Goal: Task Accomplishment & Management: Manage account settings

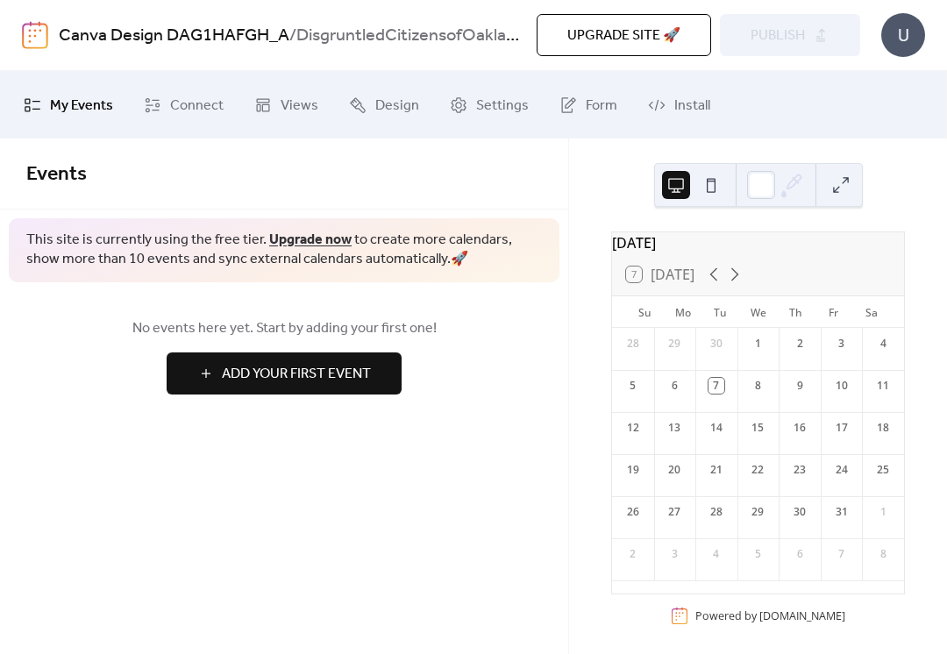
click at [680, 102] on span "Install" at bounding box center [692, 105] width 36 height 27
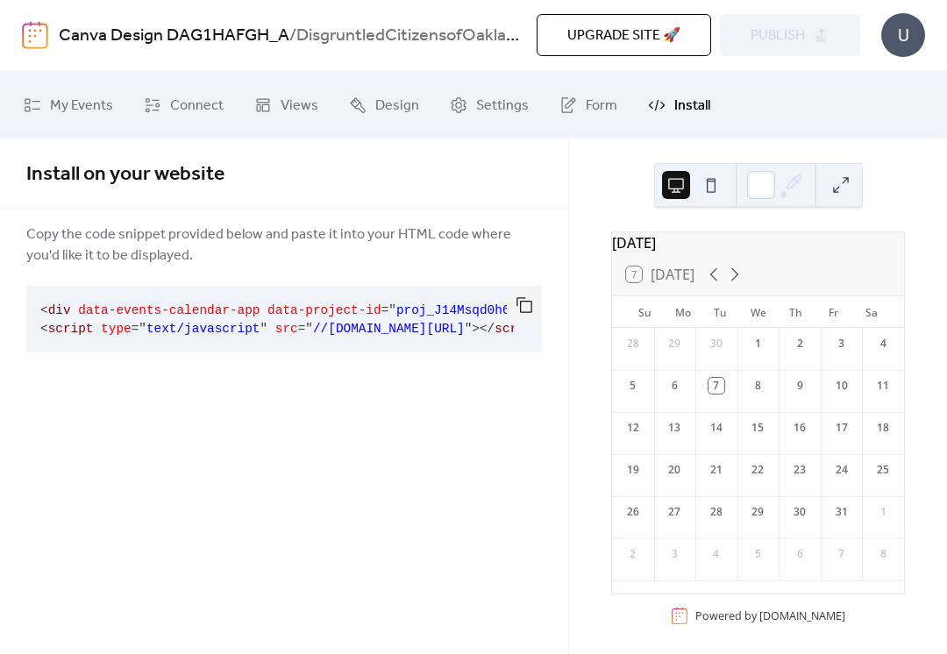
click at [174, 114] on span "Connect" at bounding box center [196, 105] width 53 height 27
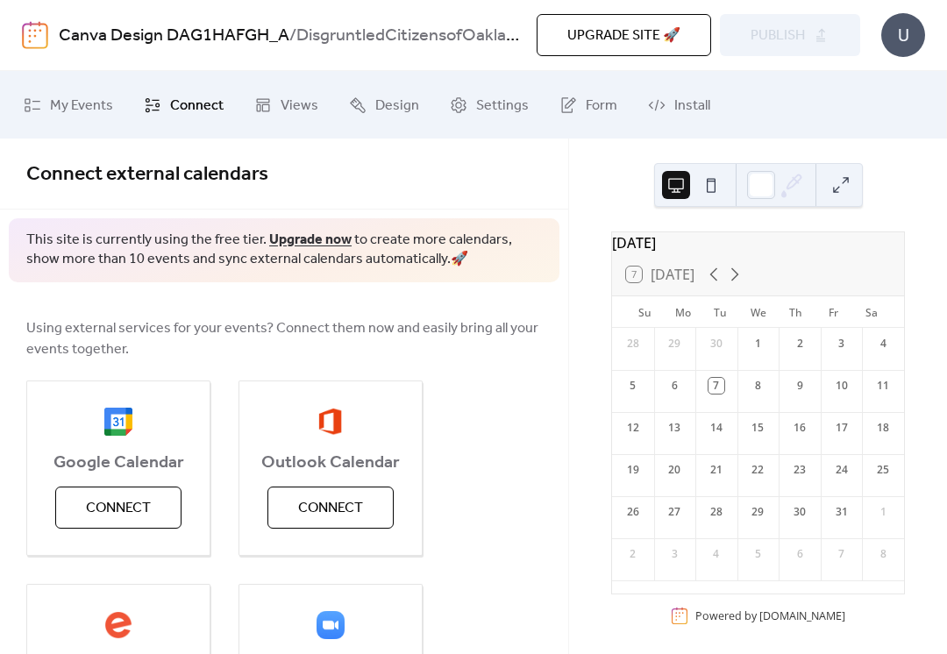
click at [103, 510] on span "Connect" at bounding box center [118, 508] width 65 height 21
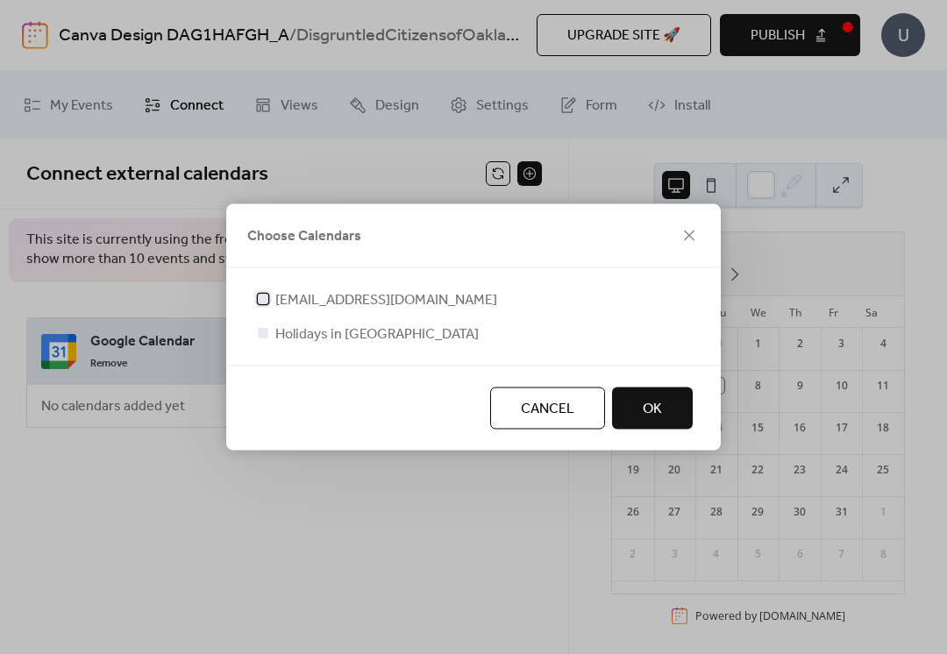
click at [278, 298] on span "[EMAIL_ADDRESS][DOMAIN_NAME]" at bounding box center [386, 300] width 222 height 21
click at [678, 418] on button "OK" at bounding box center [652, 409] width 81 height 42
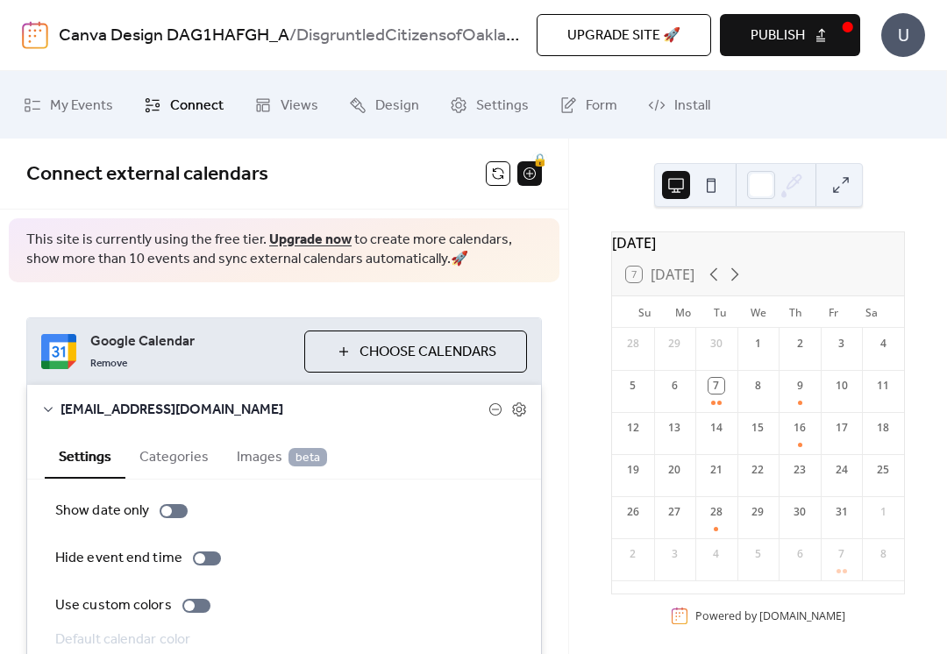
click at [257, 451] on span "Images beta" at bounding box center [282, 457] width 90 height 21
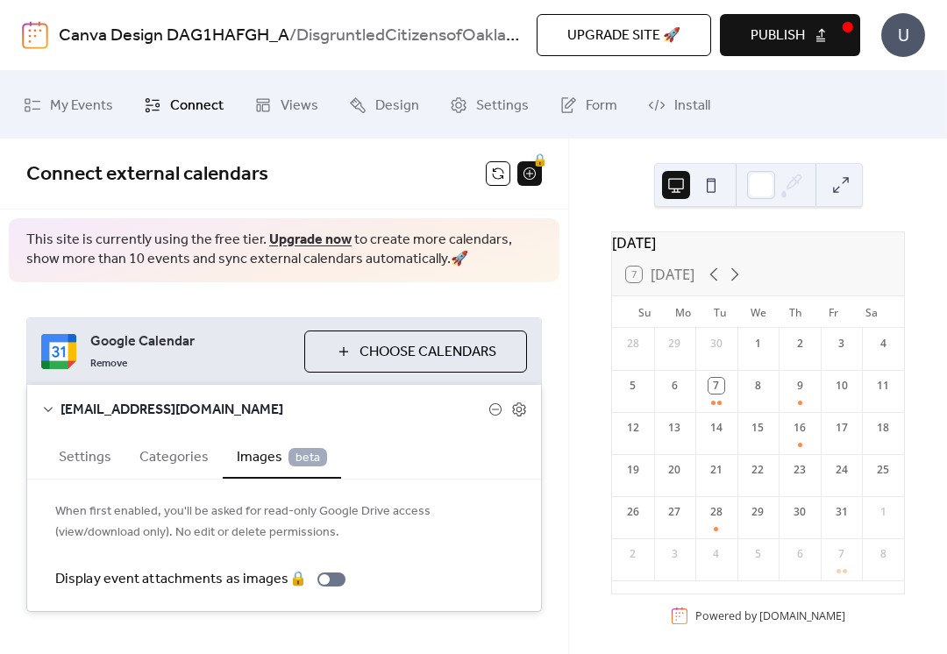
click at [170, 454] on button "Categories" at bounding box center [173, 455] width 97 height 43
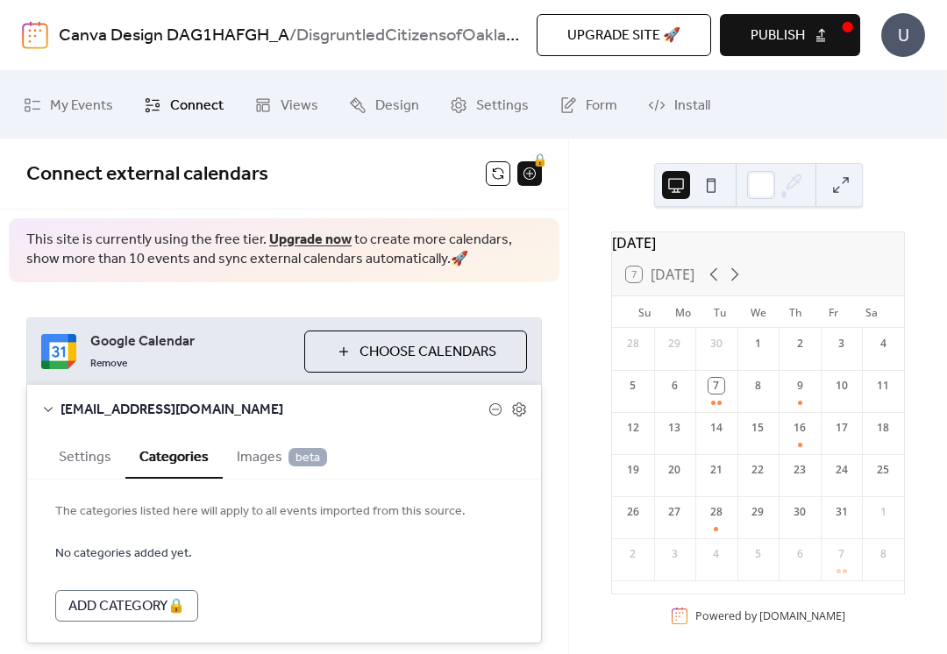
click at [77, 465] on button "Settings" at bounding box center [85, 455] width 81 height 43
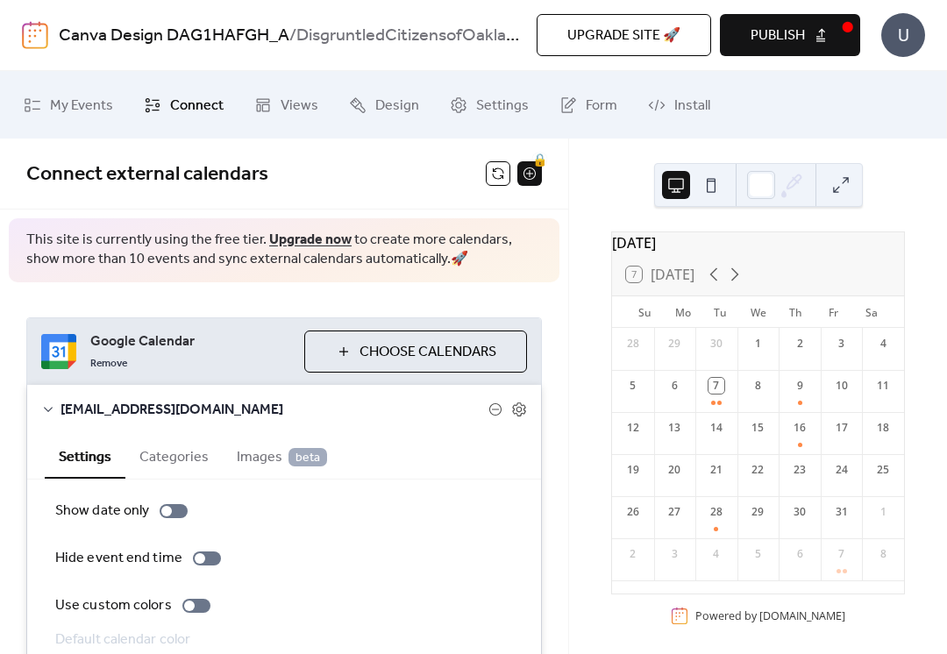
click at [476, 103] on span "Settings" at bounding box center [502, 105] width 53 height 27
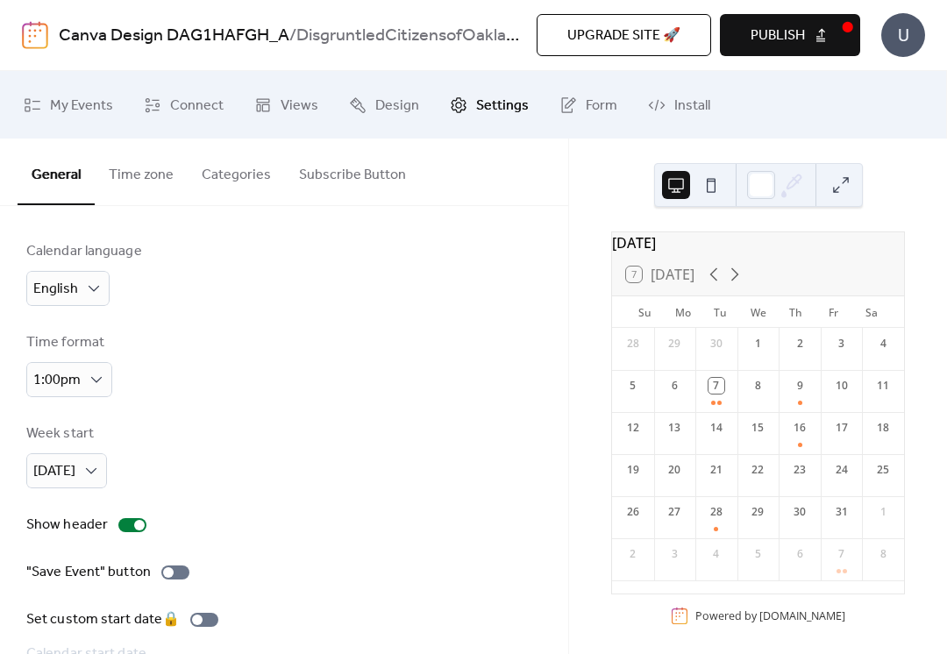
click at [325, 173] on button "Subscribe Button" at bounding box center [352, 171] width 135 height 65
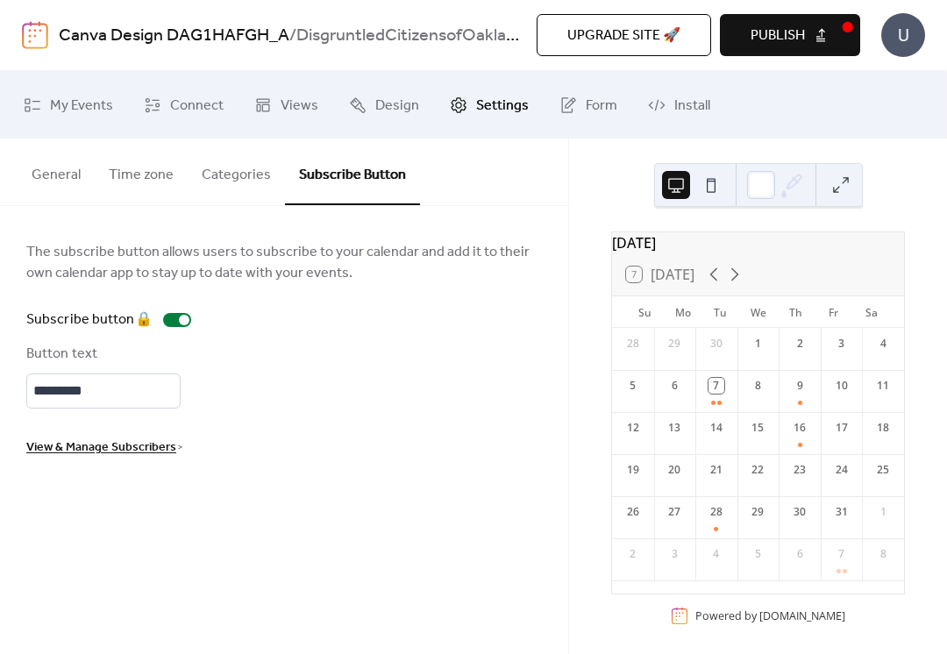
click at [35, 459] on span "View & Manage Subscribers" at bounding box center [101, 448] width 150 height 21
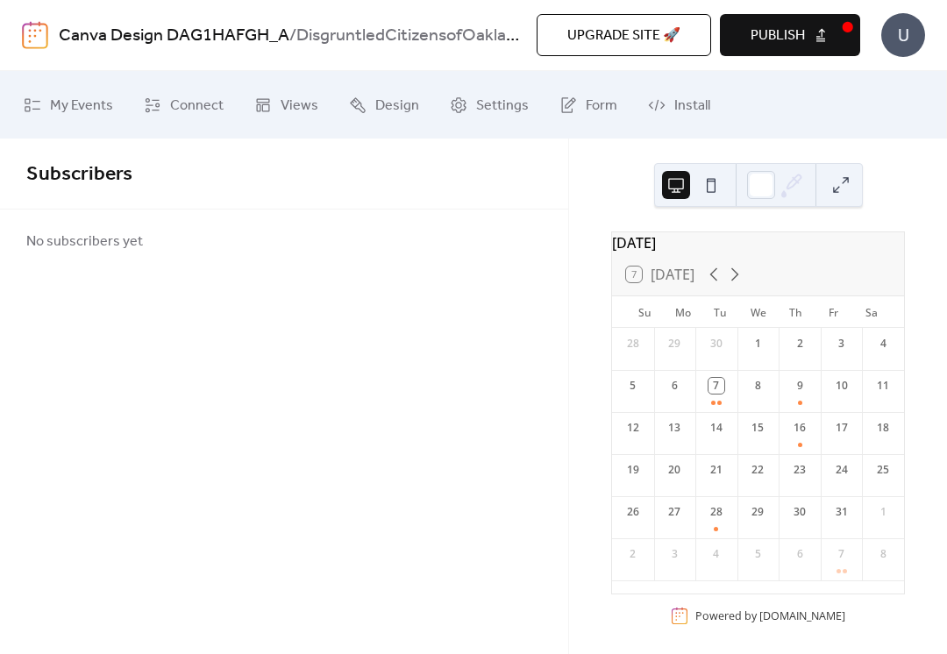
click at [189, 97] on span "Connect" at bounding box center [196, 105] width 53 height 27
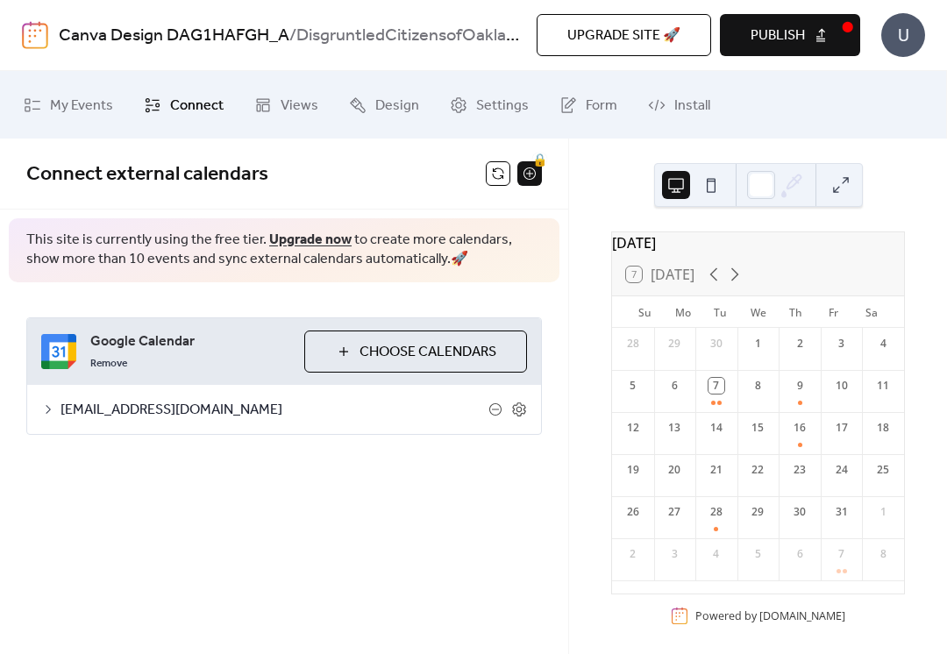
click at [286, 111] on span "Views" at bounding box center [300, 105] width 38 height 27
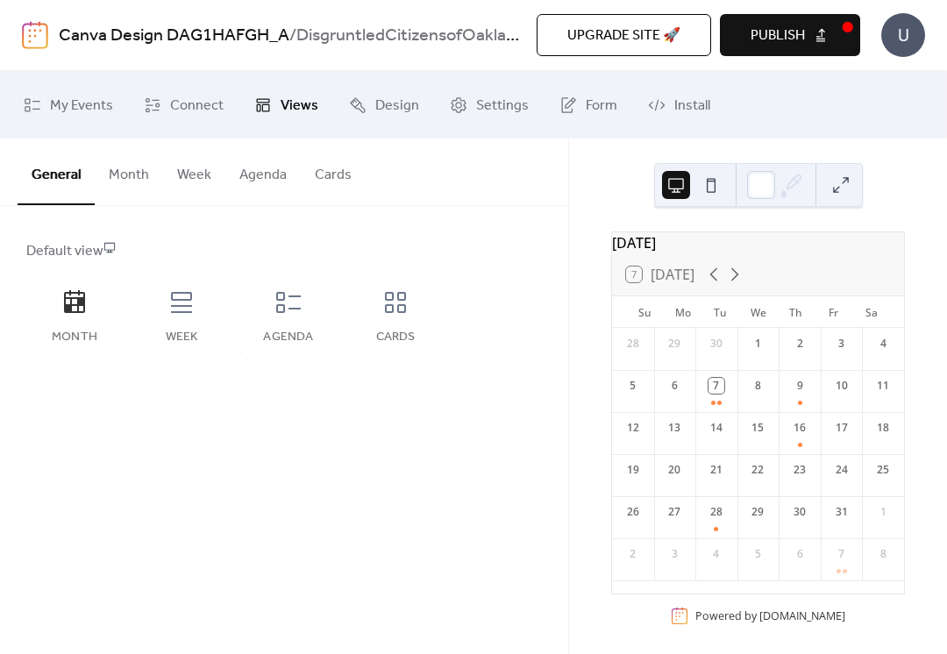
click at [380, 99] on span "Design" at bounding box center [397, 105] width 44 height 27
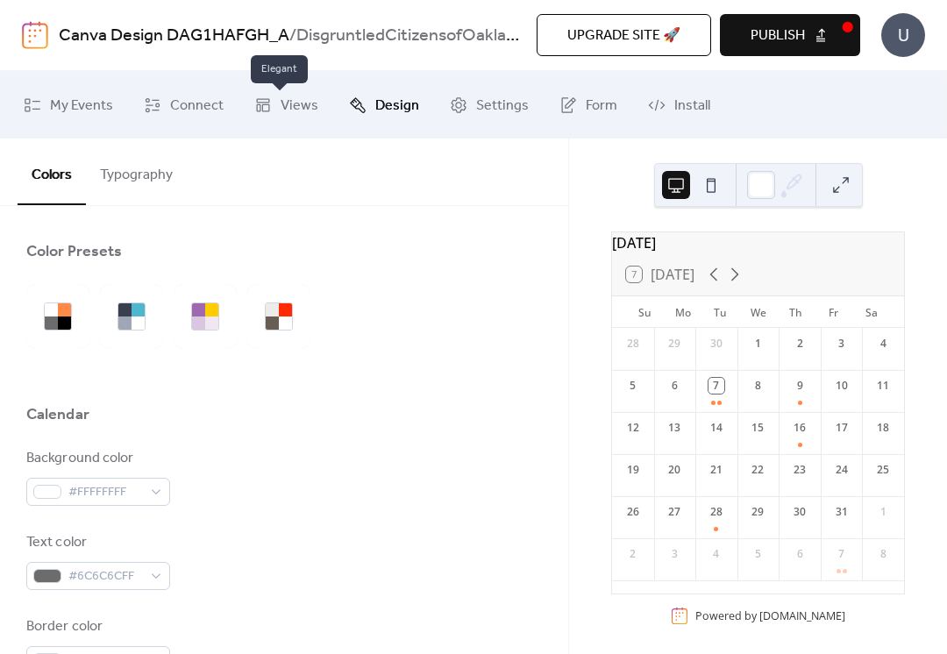
click at [478, 112] on span "Settings" at bounding box center [502, 105] width 53 height 27
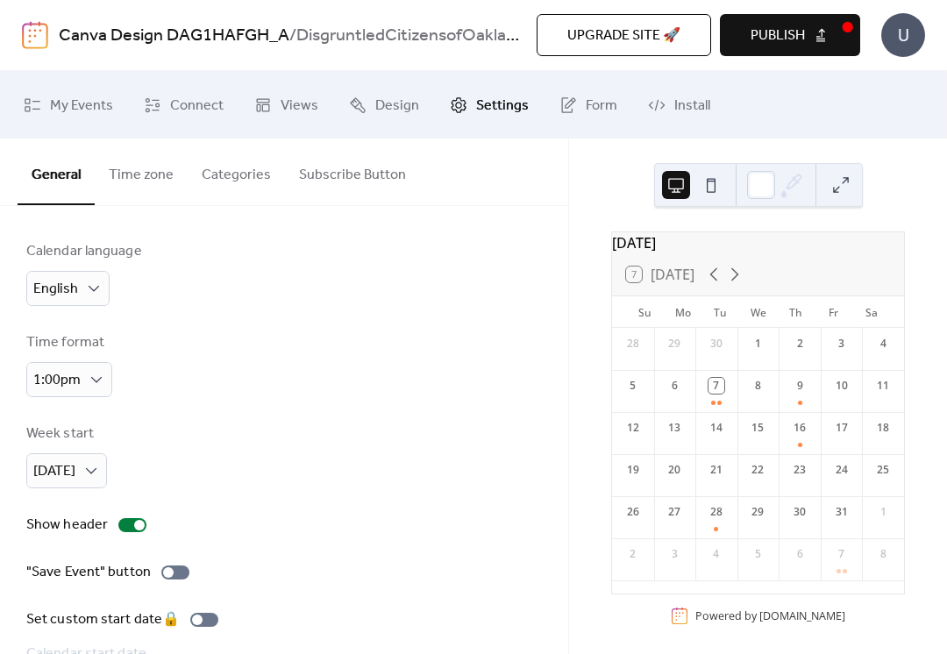
click at [323, 176] on button "Subscribe Button" at bounding box center [352, 171] width 135 height 65
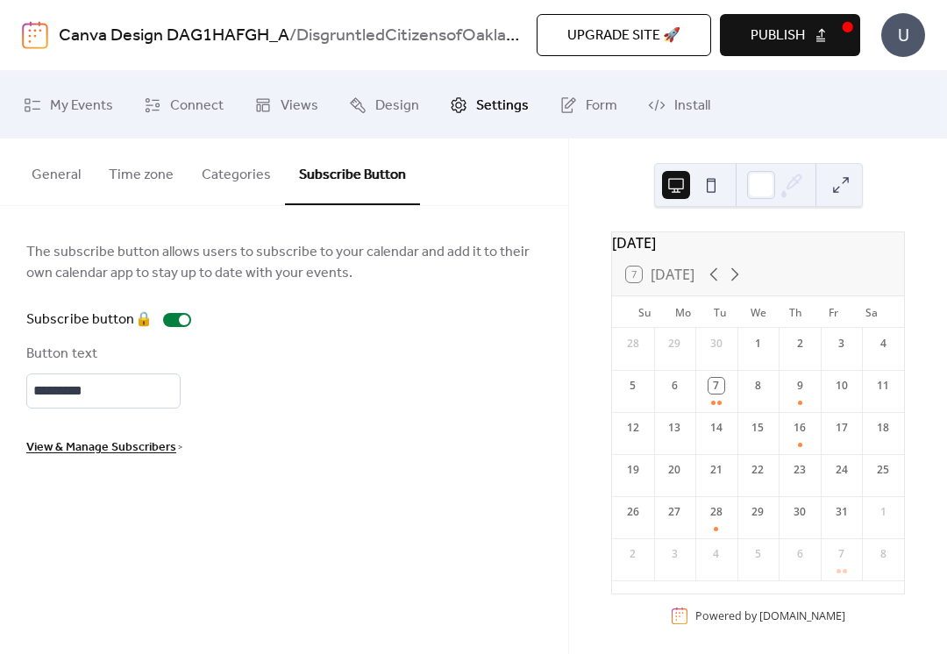
click at [586, 108] on span "Form" at bounding box center [602, 105] width 32 height 27
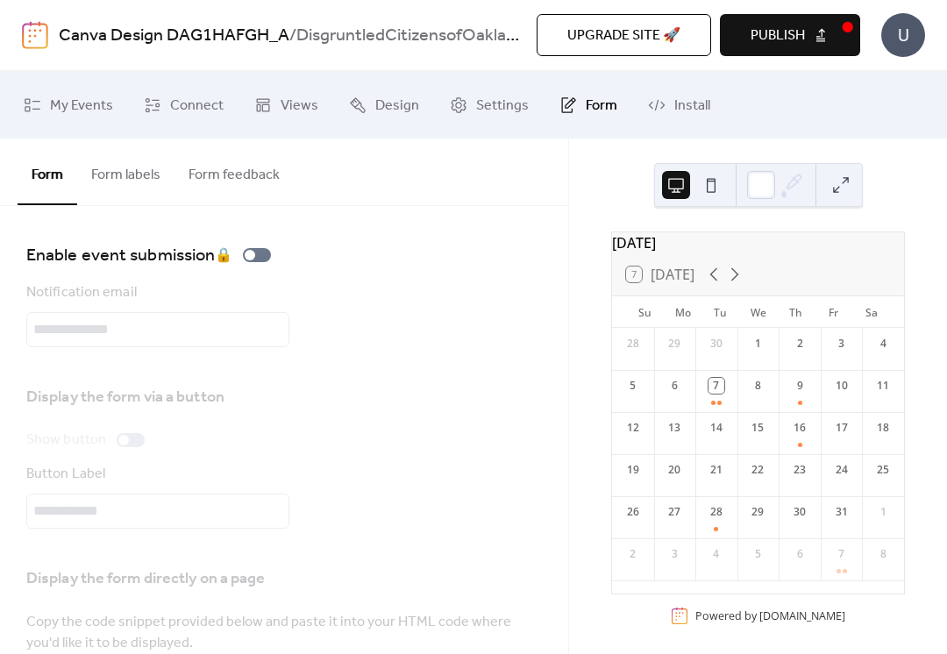
click at [782, 29] on span "Publish" at bounding box center [778, 35] width 54 height 21
